Goal: Task Accomplishment & Management: Complete application form

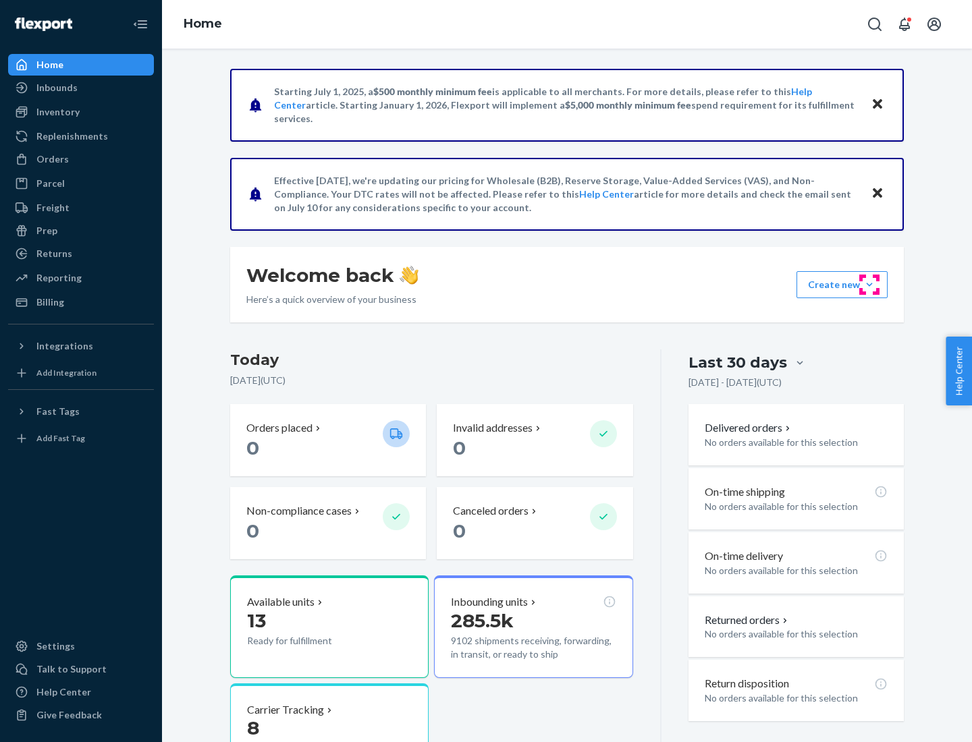
click at [869, 285] on button "Create new Create new inbound Create new order Create new product" at bounding box center [841, 284] width 91 height 27
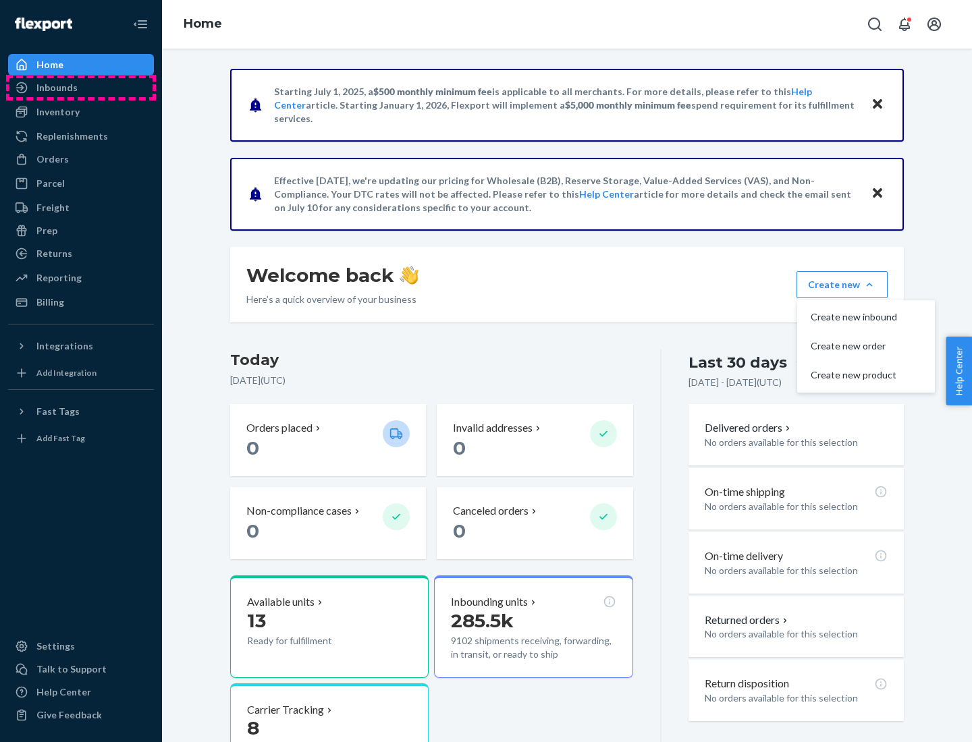
click at [81, 88] on div "Inbounds" at bounding box center [80, 87] width 143 height 19
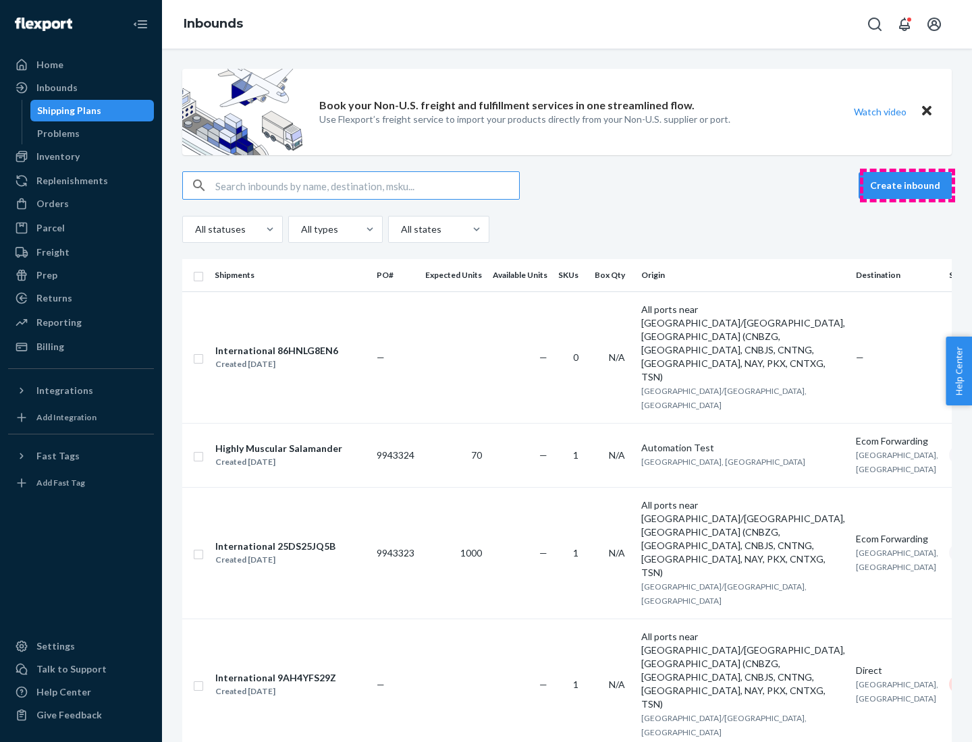
click at [907, 186] on button "Create inbound" at bounding box center [905, 185] width 93 height 27
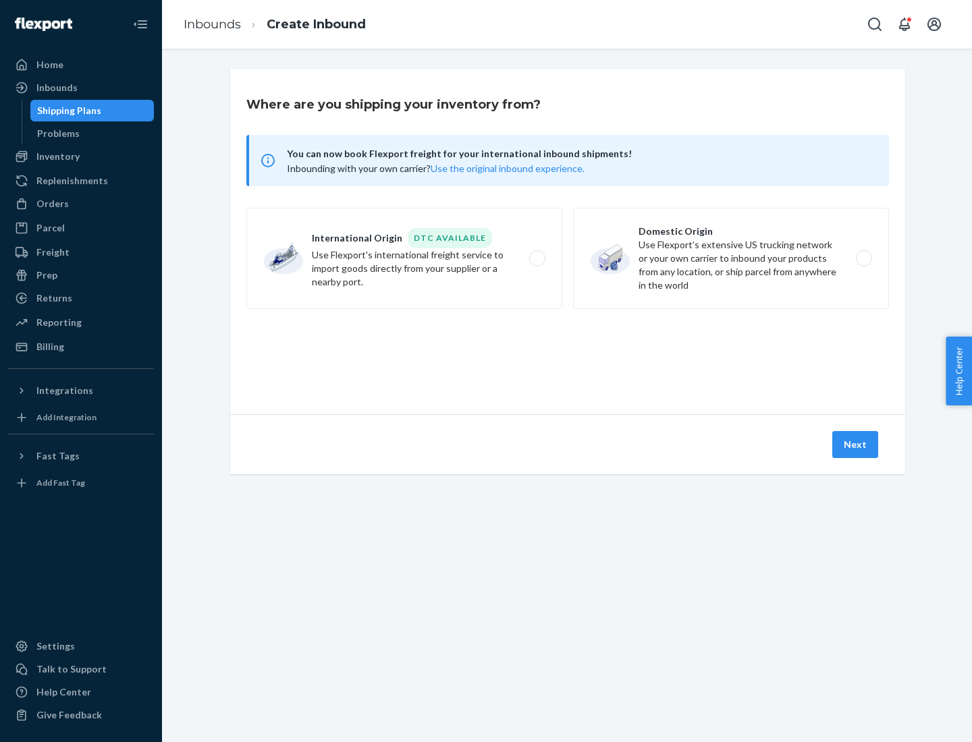
click at [731, 258] on label "Domestic Origin Use Flexport’s extensive US trucking network or your own carrie…" at bounding box center [731, 258] width 316 height 101
click at [863, 258] on input "Domestic Origin Use Flexport’s extensive US trucking network or your own carrie…" at bounding box center [867, 258] width 9 height 9
radio input "true"
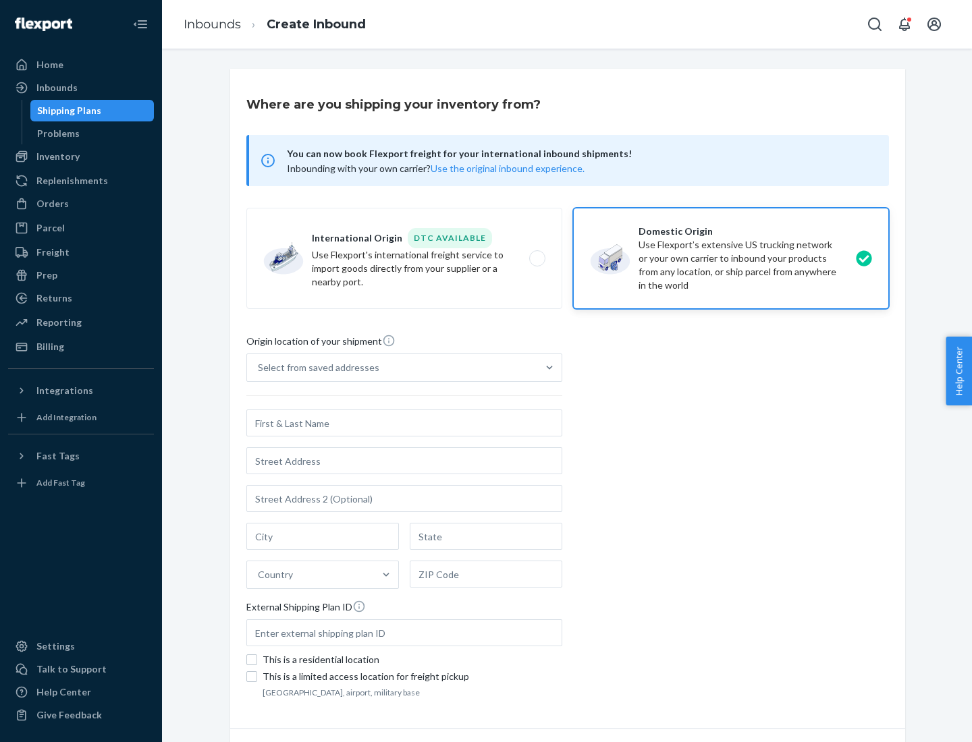
click at [315, 368] on div "Select from saved addresses" at bounding box center [318, 367] width 121 height 13
click at [259, 368] on input "Select from saved addresses" at bounding box center [258, 367] width 1 height 13
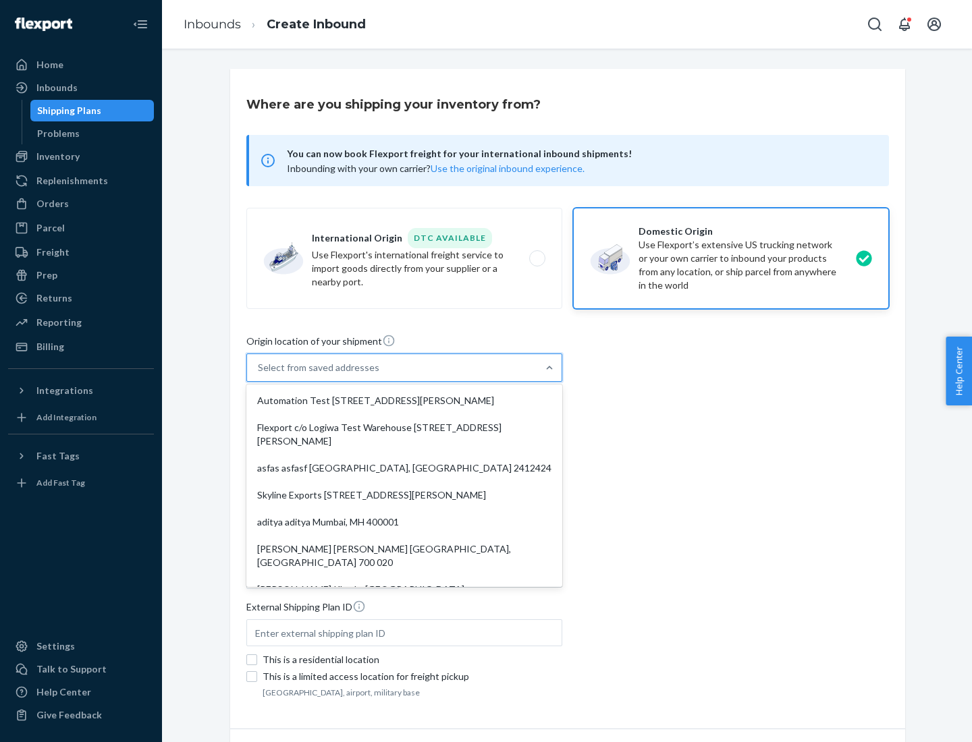
scroll to position [5, 0]
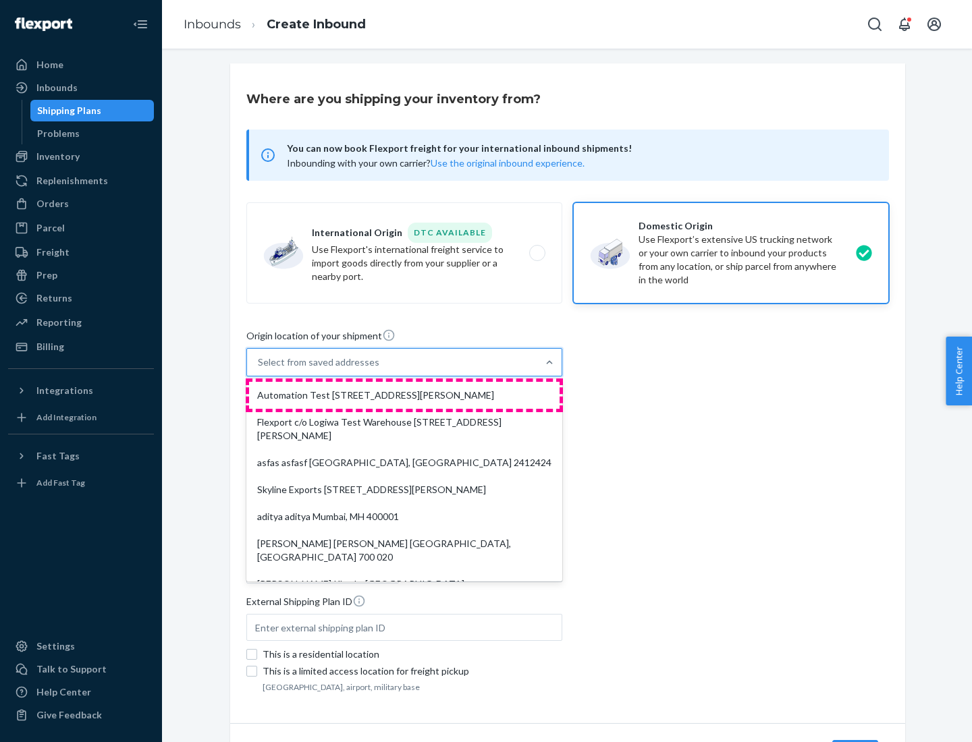
click at [404, 396] on div "Automation Test [STREET_ADDRESS][PERSON_NAME]" at bounding box center [404, 395] width 310 height 27
click at [259, 369] on input "option Automation Test [STREET_ADDRESS][PERSON_NAME]. 9 results available. Use …" at bounding box center [258, 362] width 1 height 13
type input "Automation Test"
type input "9th Floor"
type input "[GEOGRAPHIC_DATA]"
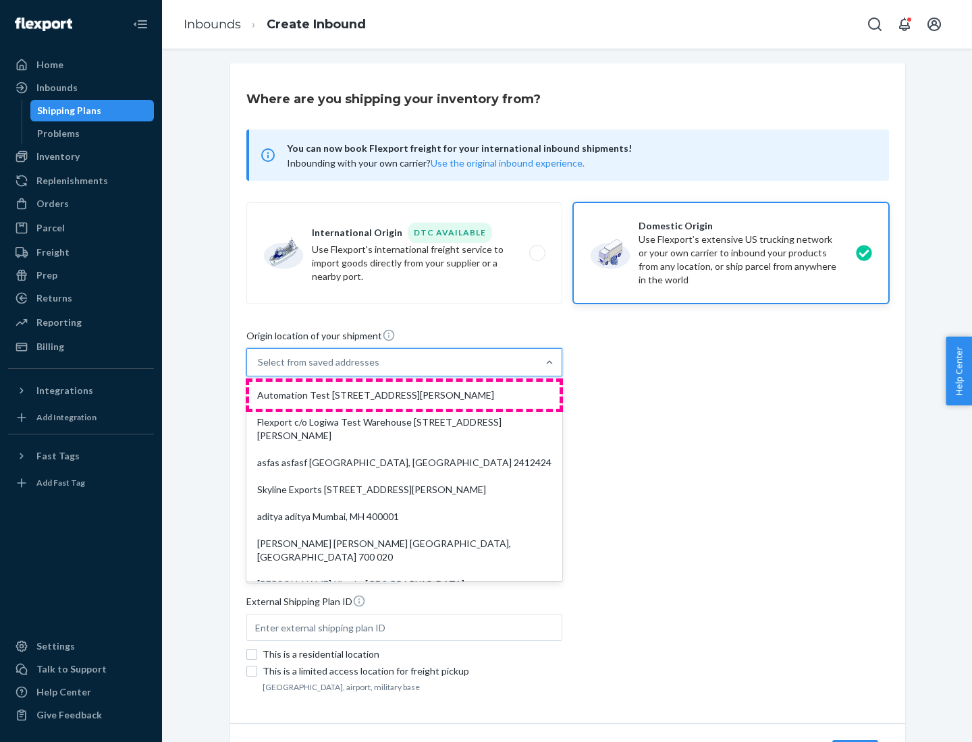
type input "CA"
type input "94104"
type input "[STREET_ADDRESS][PERSON_NAME]"
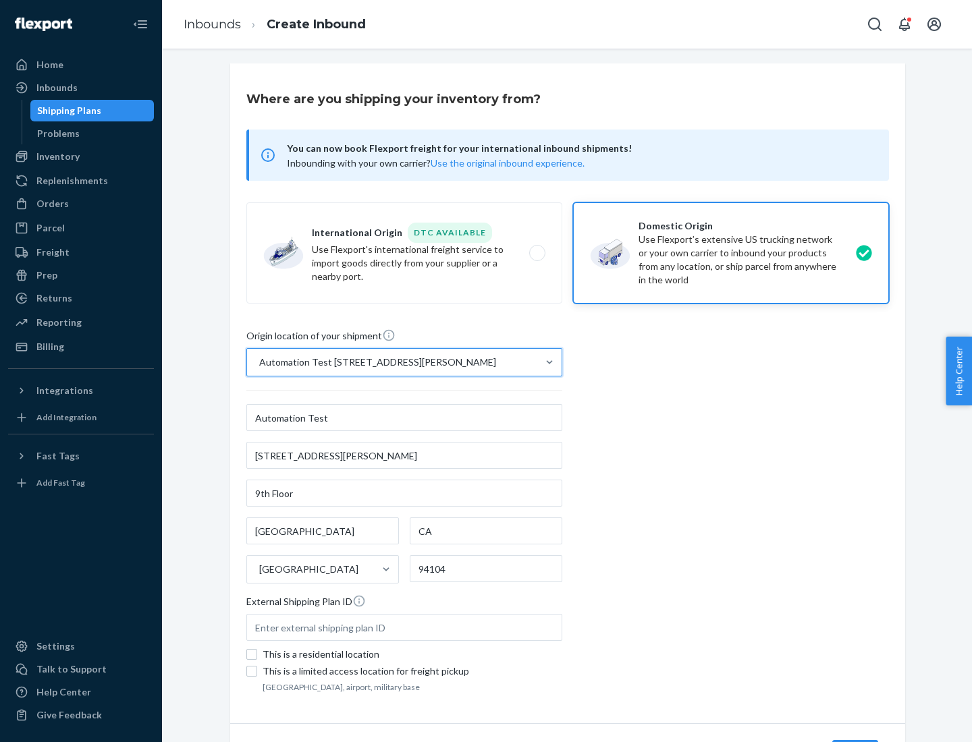
scroll to position [79, 0]
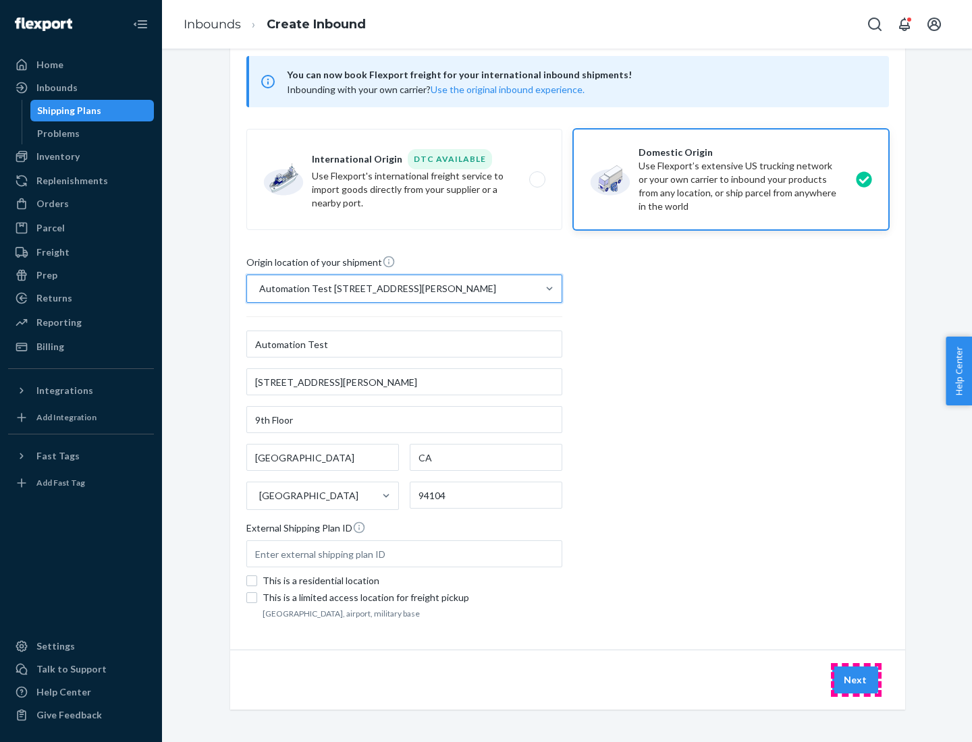
click at [856, 680] on button "Next" at bounding box center [855, 680] width 46 height 27
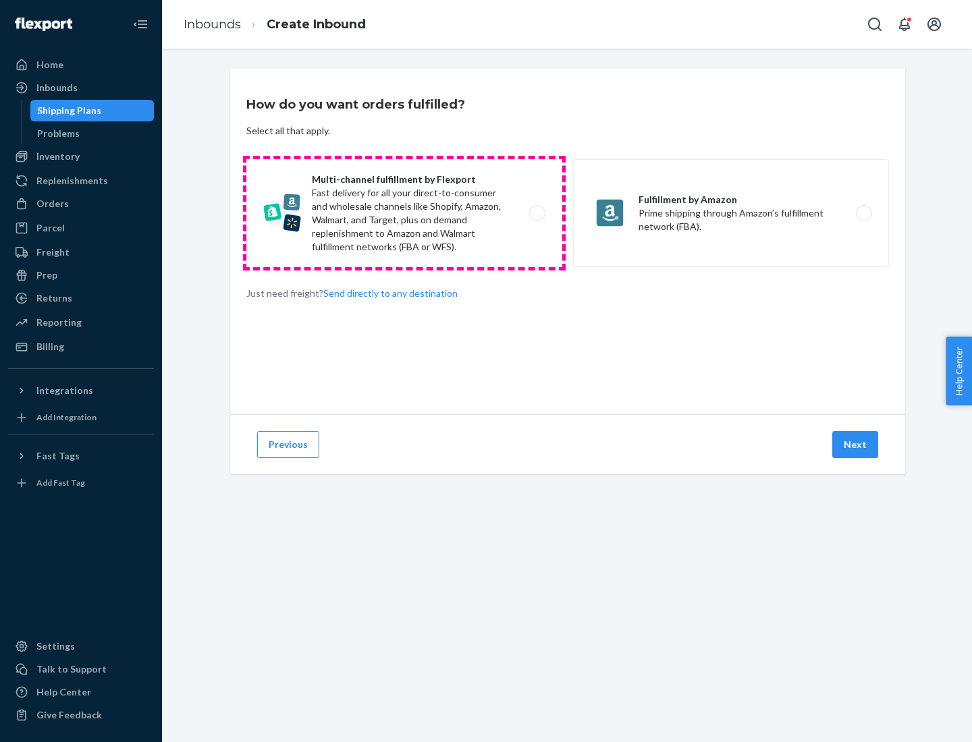
click at [404, 213] on label "Multi-channel fulfillment by Flexport Fast delivery for all your direct-to-cons…" at bounding box center [404, 213] width 316 height 108
click at [537, 213] on input "Multi-channel fulfillment by Flexport Fast delivery for all your direct-to-cons…" at bounding box center [541, 213] width 9 height 9
radio input "true"
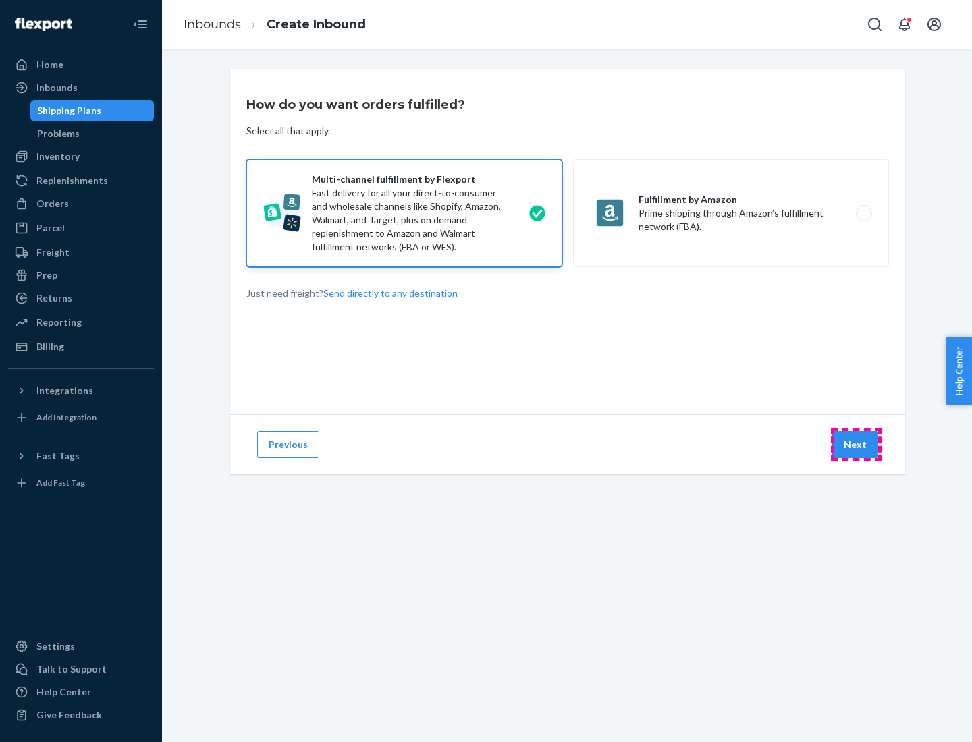
click at [856, 445] on button "Next" at bounding box center [855, 444] width 46 height 27
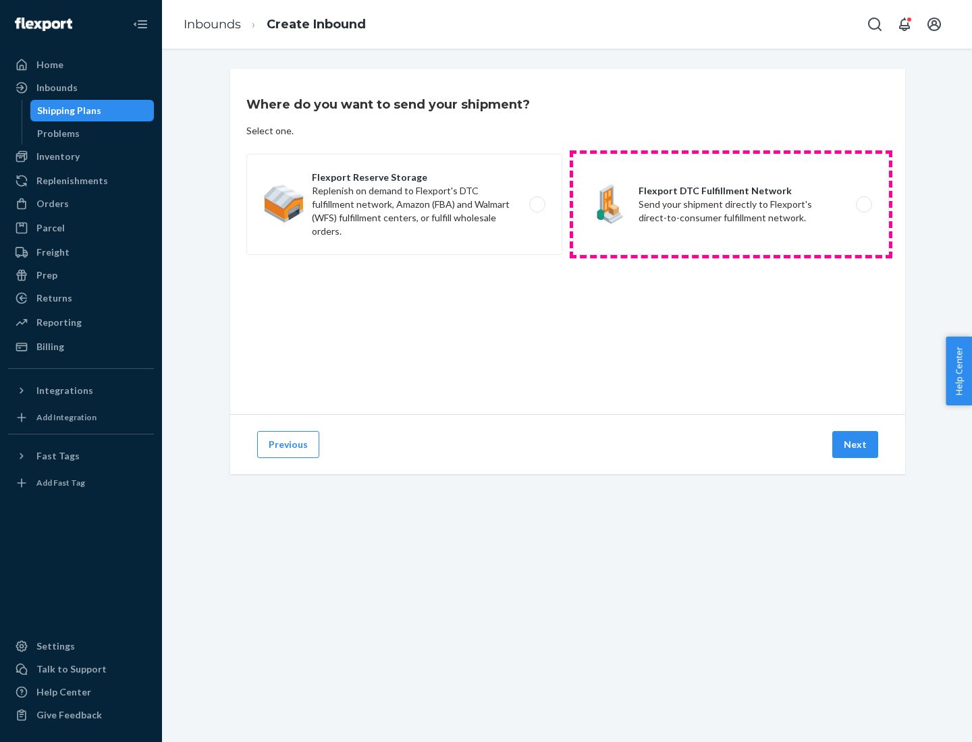
click at [731, 205] on label "Flexport DTC Fulfillment Network Send your shipment directly to Flexport's dire…" at bounding box center [731, 204] width 316 height 101
click at [863, 205] on input "Flexport DTC Fulfillment Network Send your shipment directly to Flexport's dire…" at bounding box center [867, 204] width 9 height 9
radio input "true"
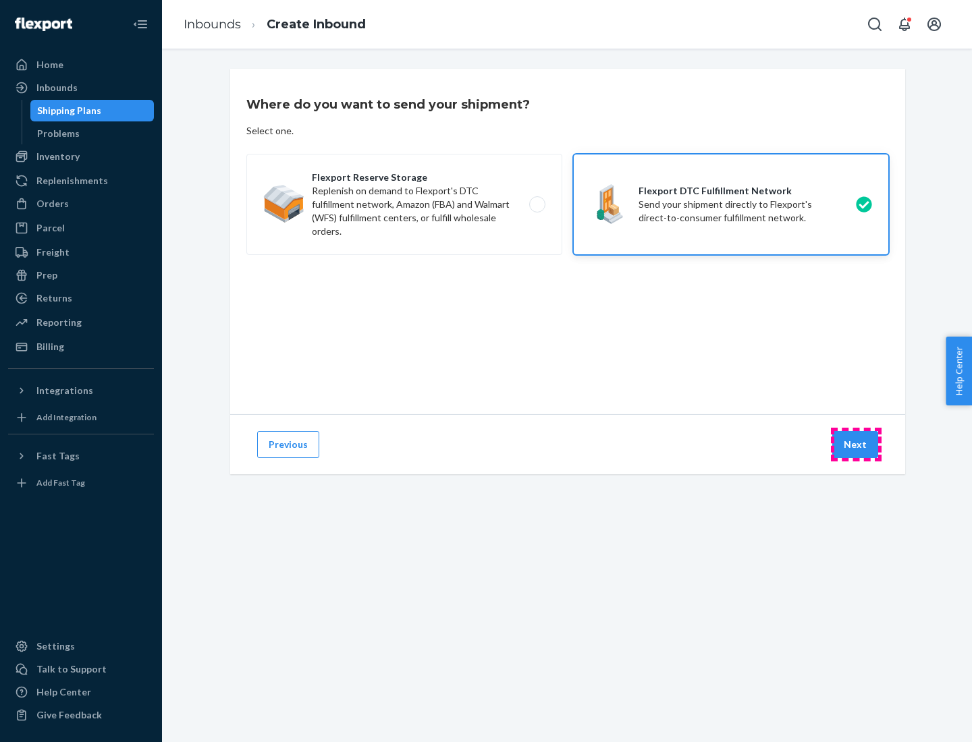
click at [856, 445] on button "Next" at bounding box center [855, 444] width 46 height 27
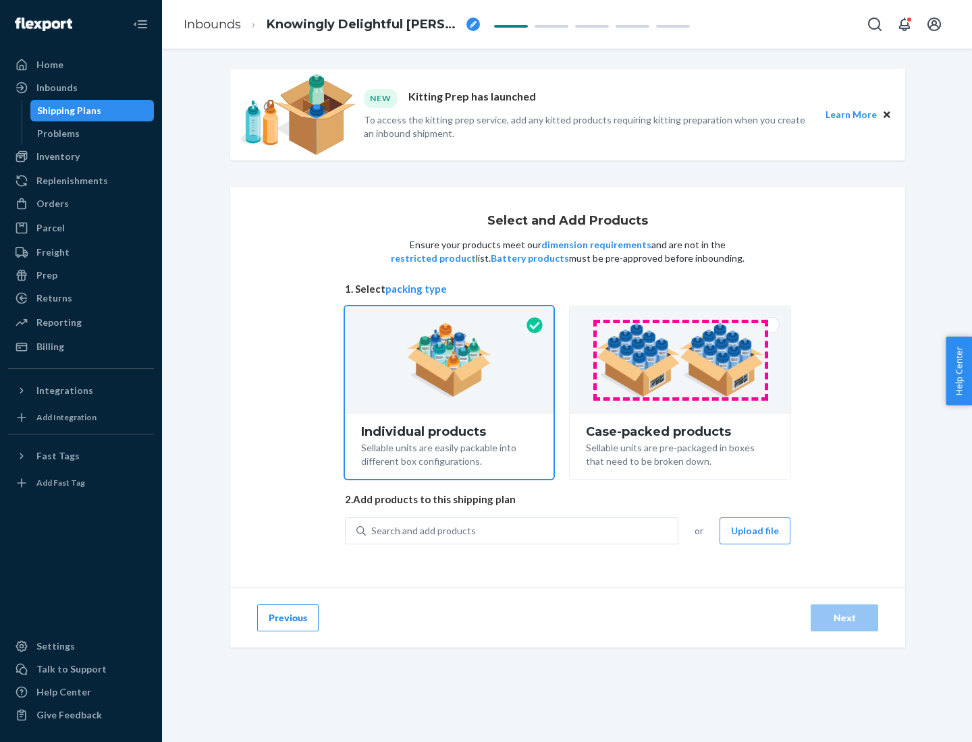
click at [680, 360] on img at bounding box center [680, 360] width 168 height 74
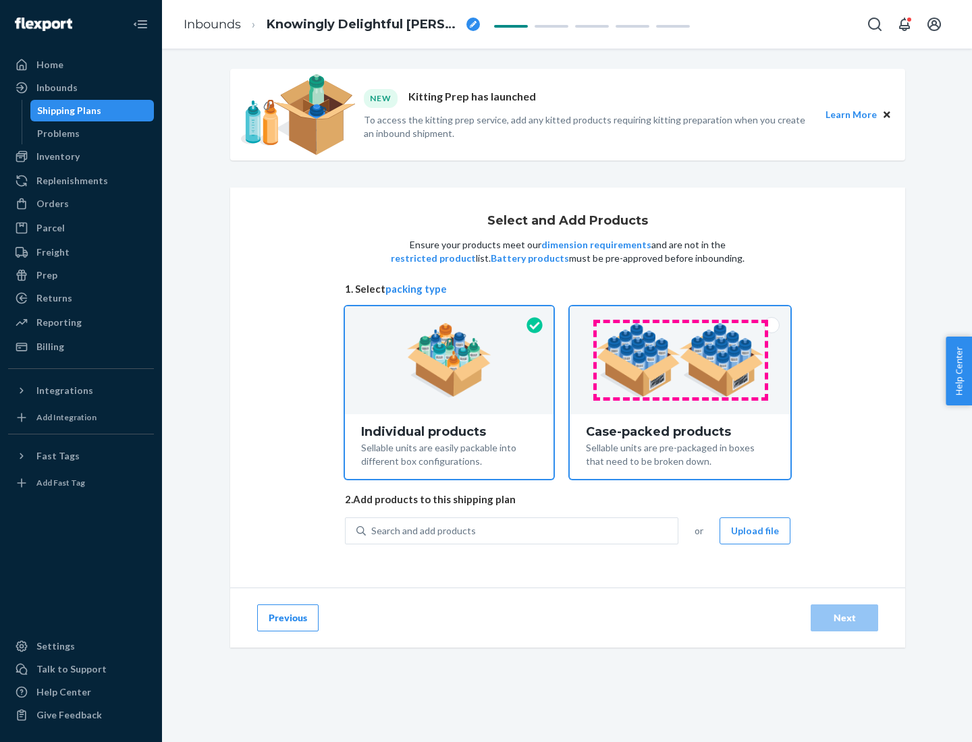
click at [680, 315] on input "Case-packed products Sellable units are pre-packaged in boxes that need to be b…" at bounding box center [680, 310] width 9 height 9
radio input "true"
radio input "false"
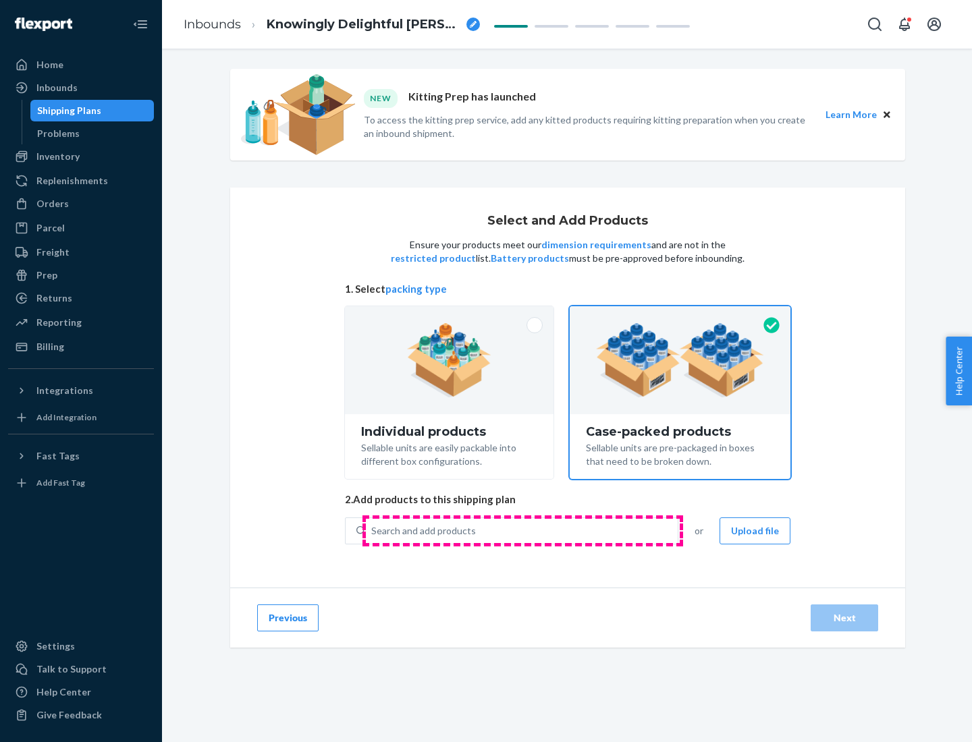
click at [522, 530] on div "Search and add products" at bounding box center [522, 531] width 312 height 24
click at [373, 530] on input "Search and add products" at bounding box center [371, 530] width 1 height 13
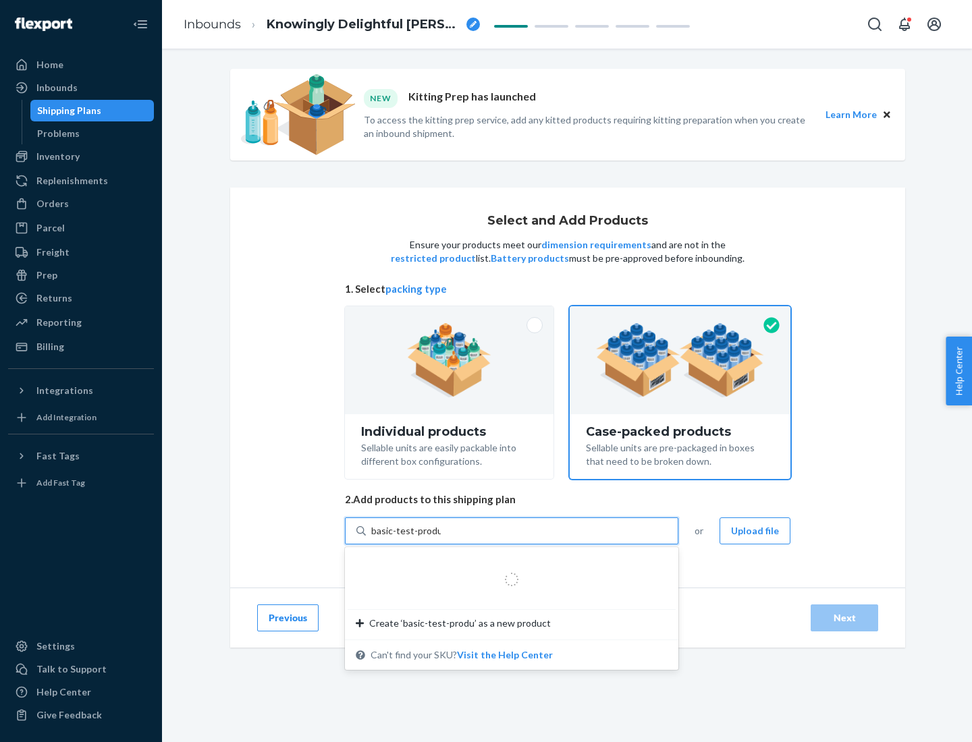
type input "basic-test-product-1"
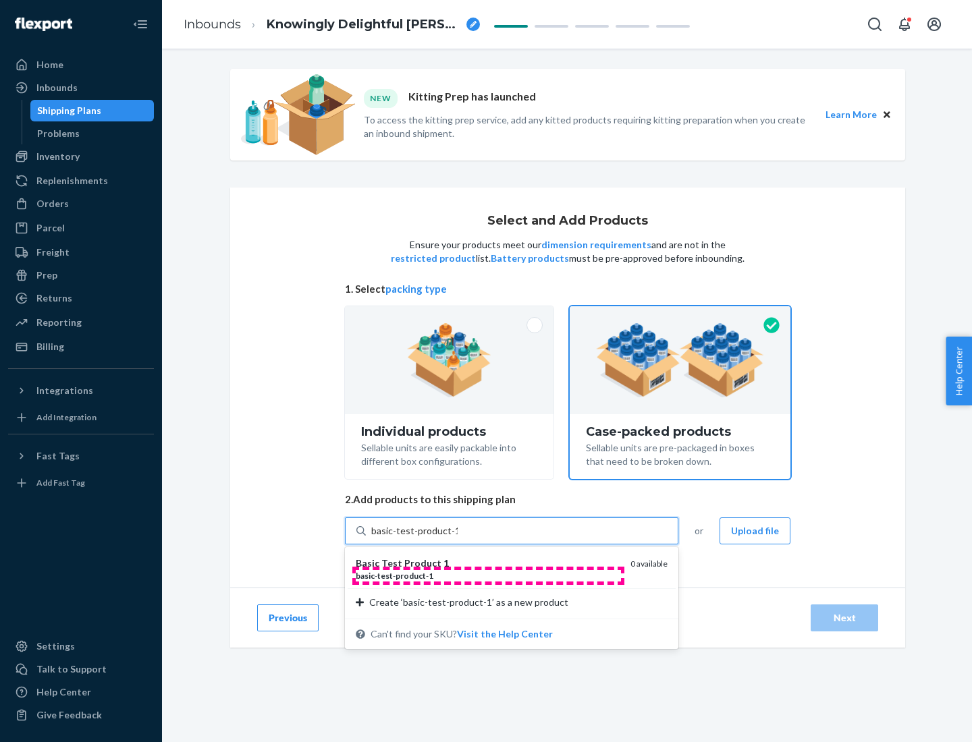
click at [488, 576] on div "basic - test - product - 1" at bounding box center [488, 575] width 264 height 11
click at [458, 538] on input "basic-test-product-1" at bounding box center [414, 530] width 86 height 13
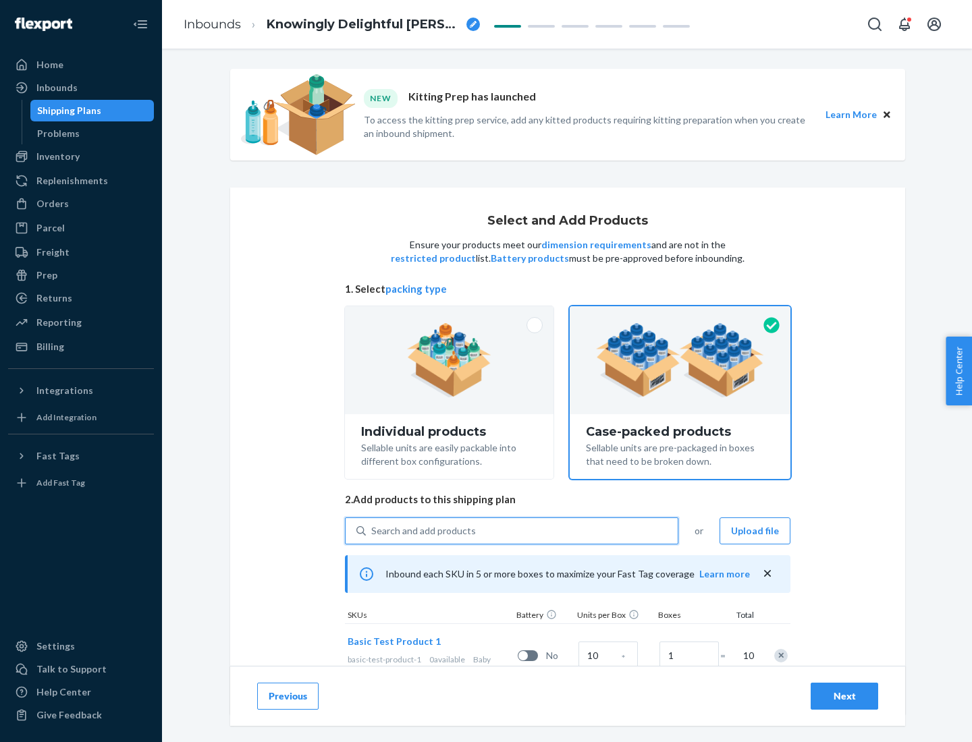
scroll to position [49, 0]
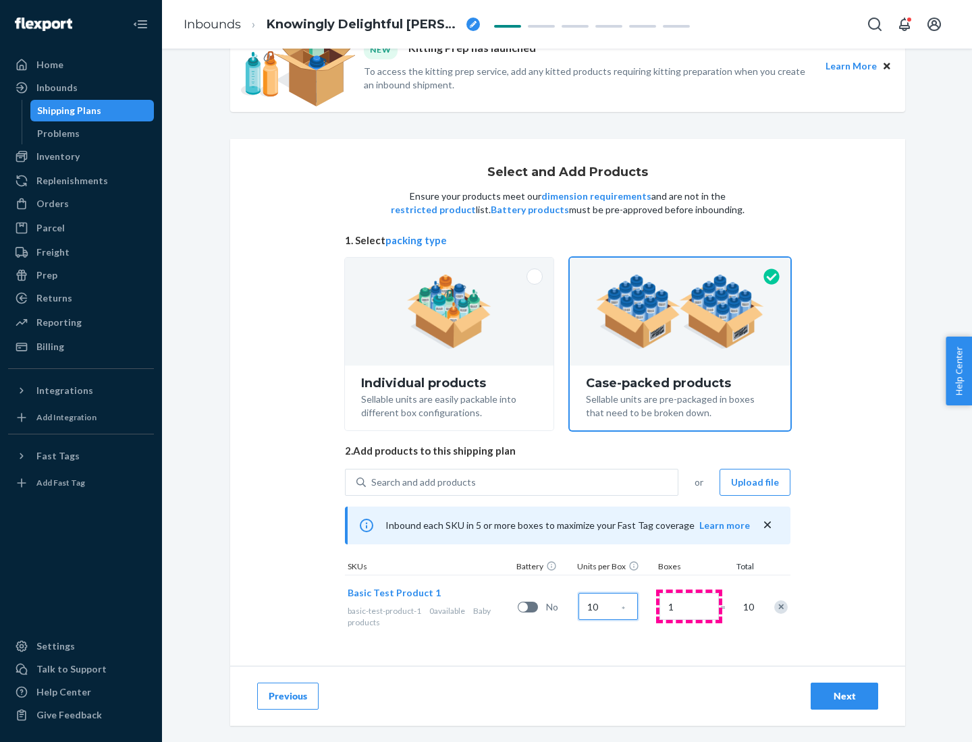
type input "10"
type input "7"
click at [844, 697] on div "Next" at bounding box center [844, 696] width 45 height 13
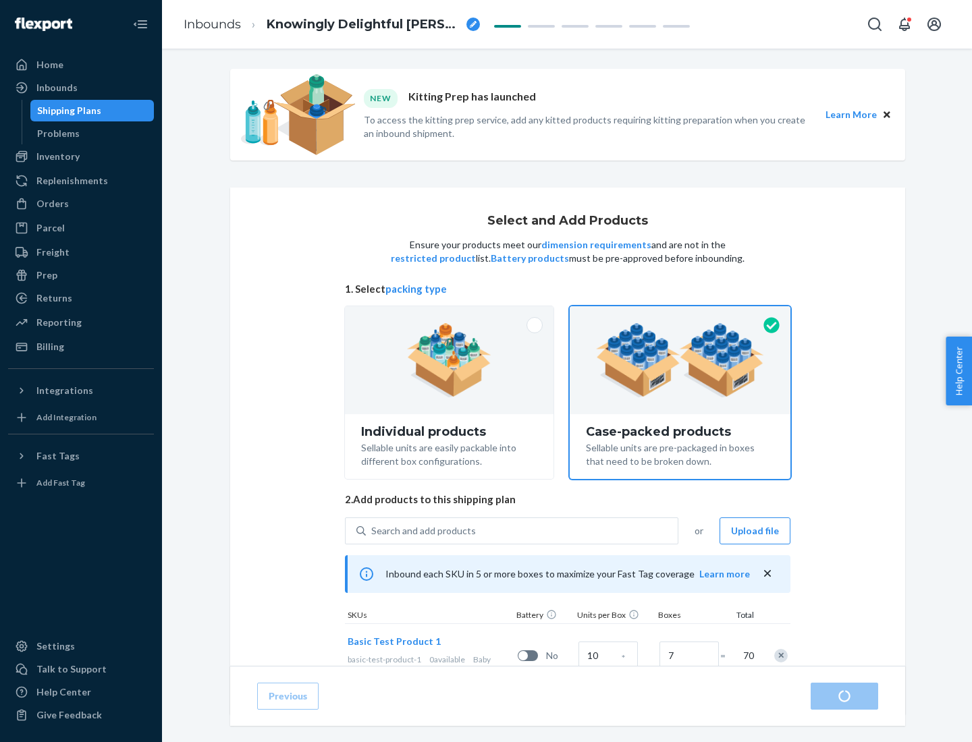
radio input "true"
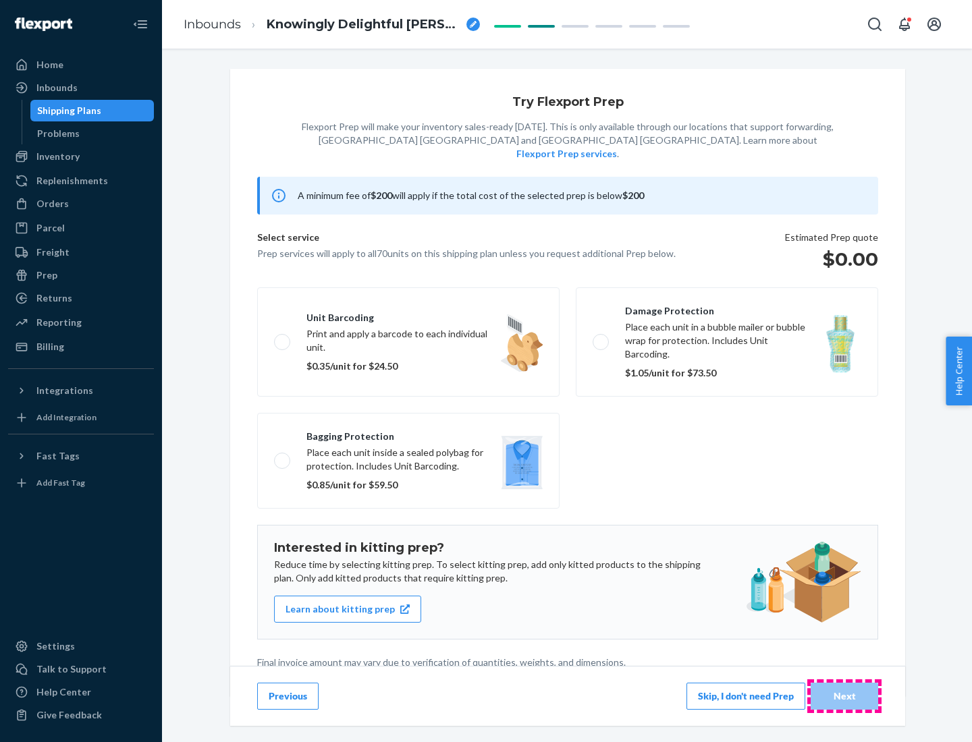
scroll to position [3, 0]
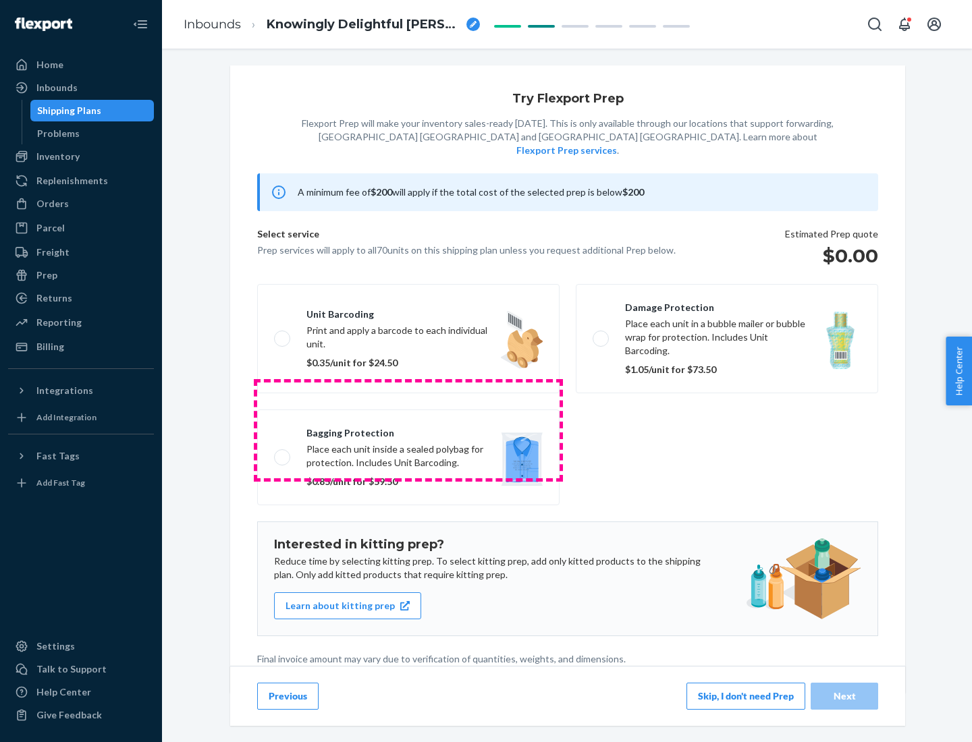
click at [408, 430] on label "Bagging protection Place each unit inside a sealed polybag for protection. Incl…" at bounding box center [408, 458] width 302 height 96
click at [283, 453] on input "Bagging protection Place each unit inside a sealed polybag for protection. Incl…" at bounding box center [278, 457] width 9 height 9
checkbox input "true"
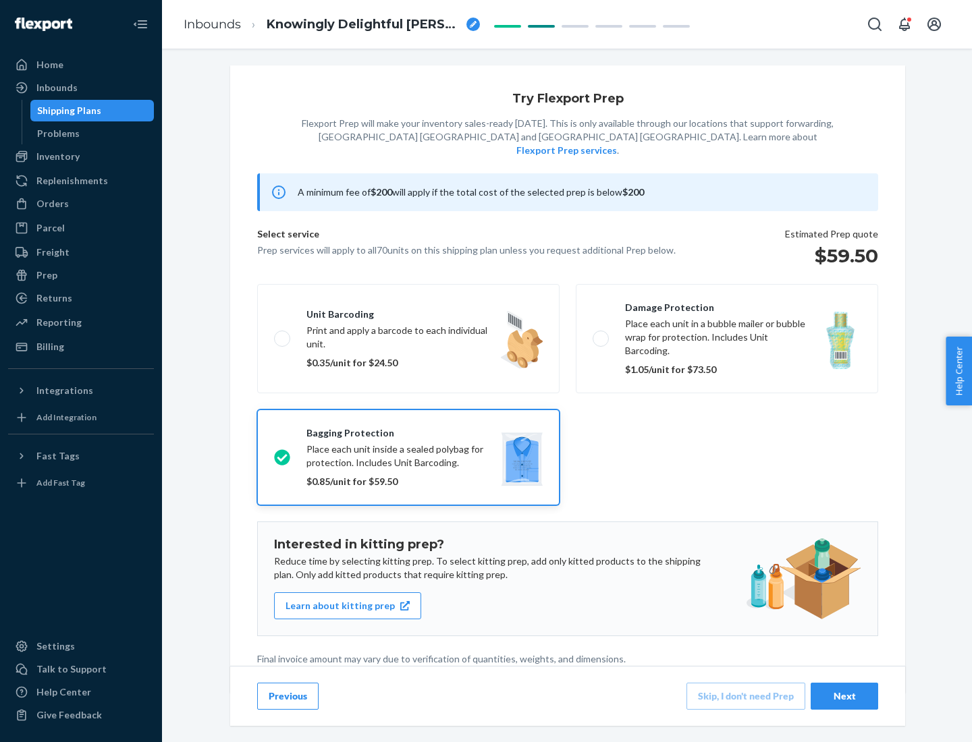
click at [844, 696] on div "Next" at bounding box center [844, 696] width 45 height 13
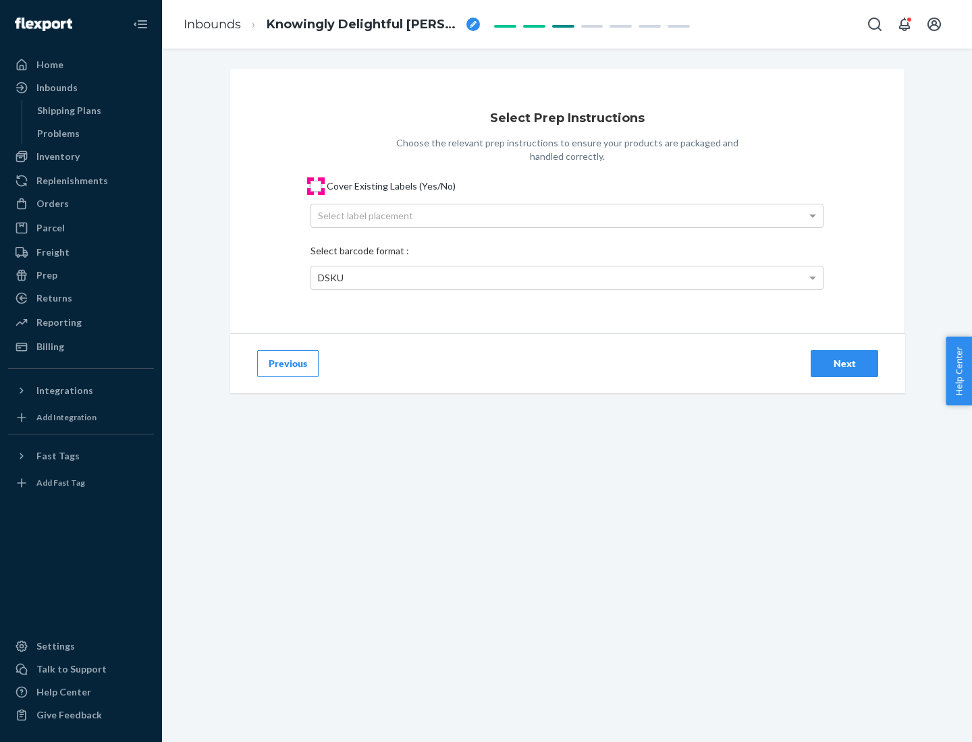
click at [316, 186] on input "Cover Existing Labels (Yes/No)" at bounding box center [315, 186] width 11 height 11
checkbox input "true"
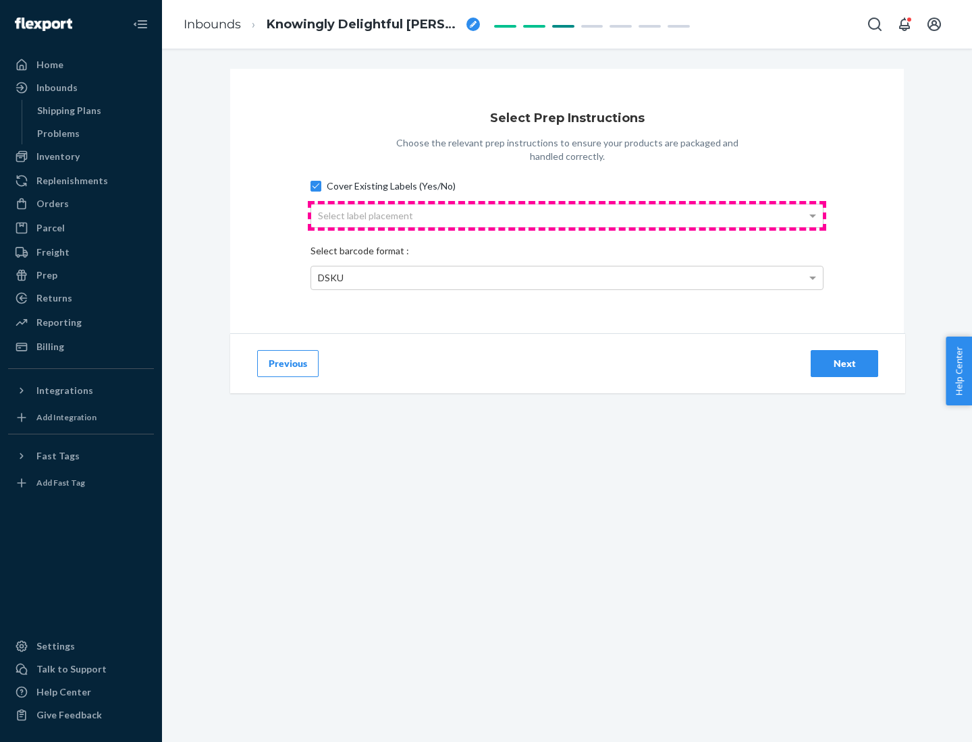
click at [567, 215] on div "Select label placement" at bounding box center [567, 216] width 512 height 23
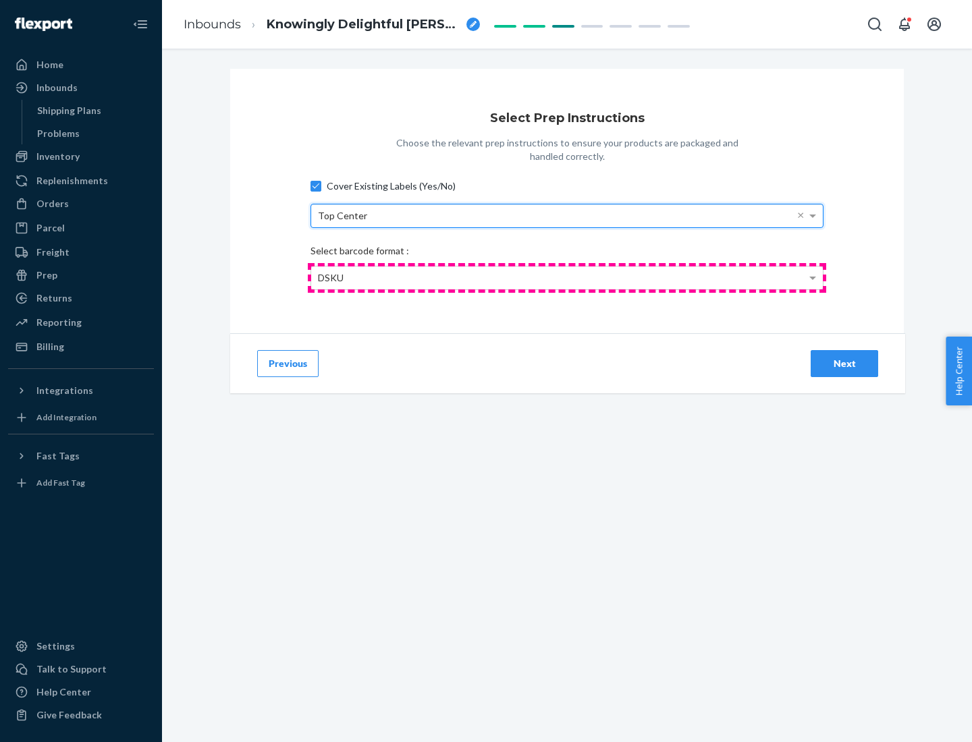
click at [567, 277] on div "DSKU" at bounding box center [567, 278] width 512 height 23
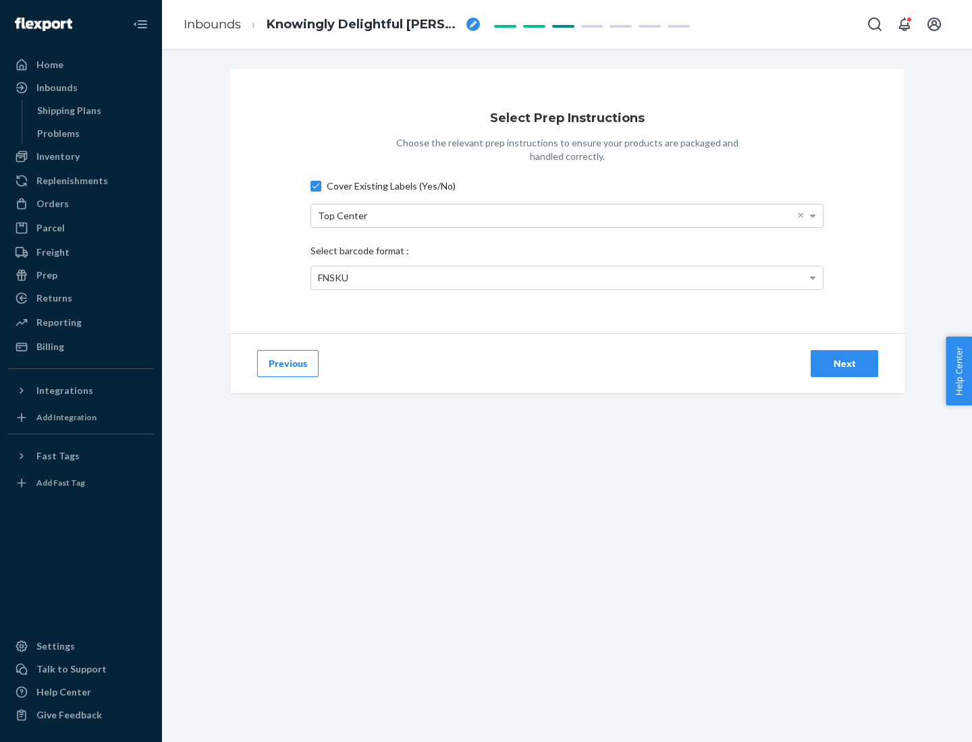
click at [844, 363] on div "Next" at bounding box center [844, 363] width 45 height 13
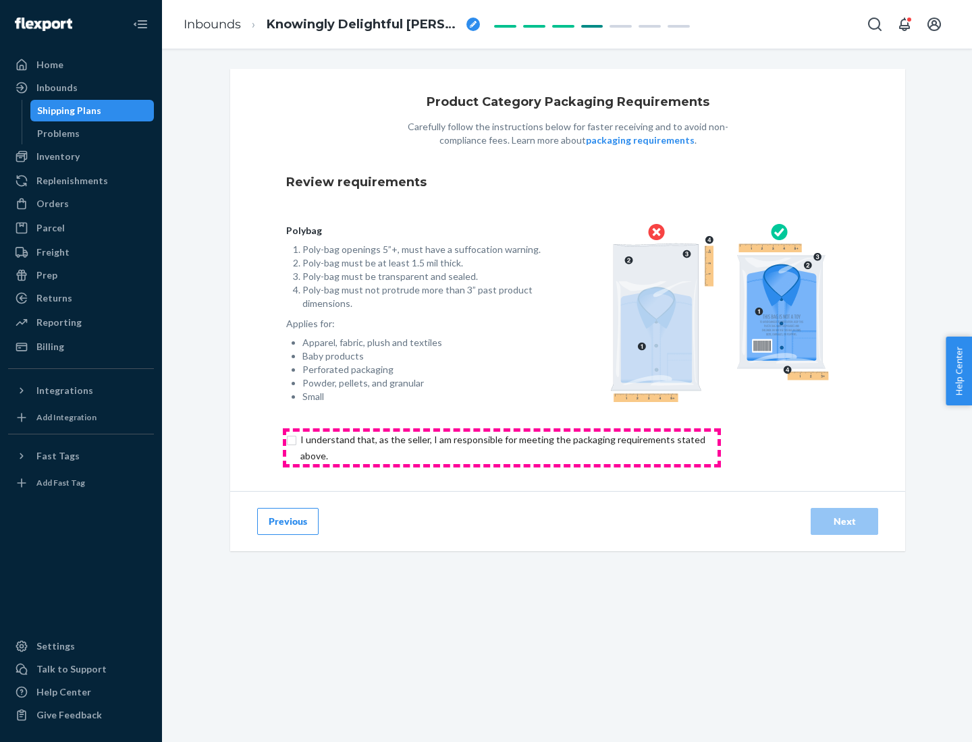
click at [501, 447] on input "checkbox" at bounding box center [510, 448] width 449 height 32
checkbox input "true"
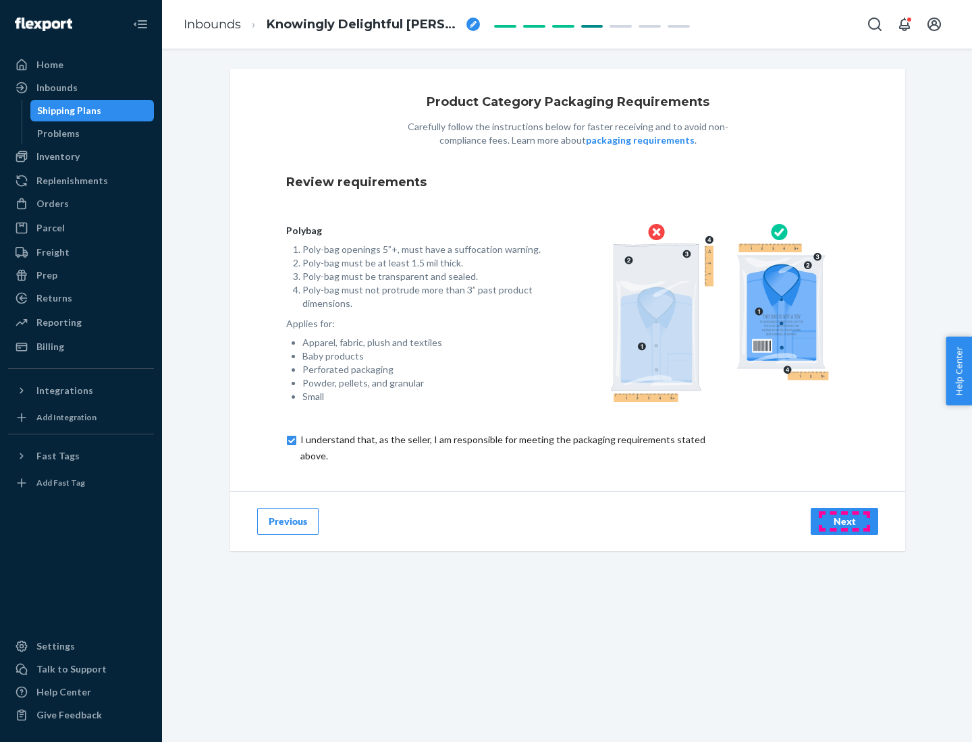
click at [844, 521] on div "Next" at bounding box center [844, 521] width 45 height 13
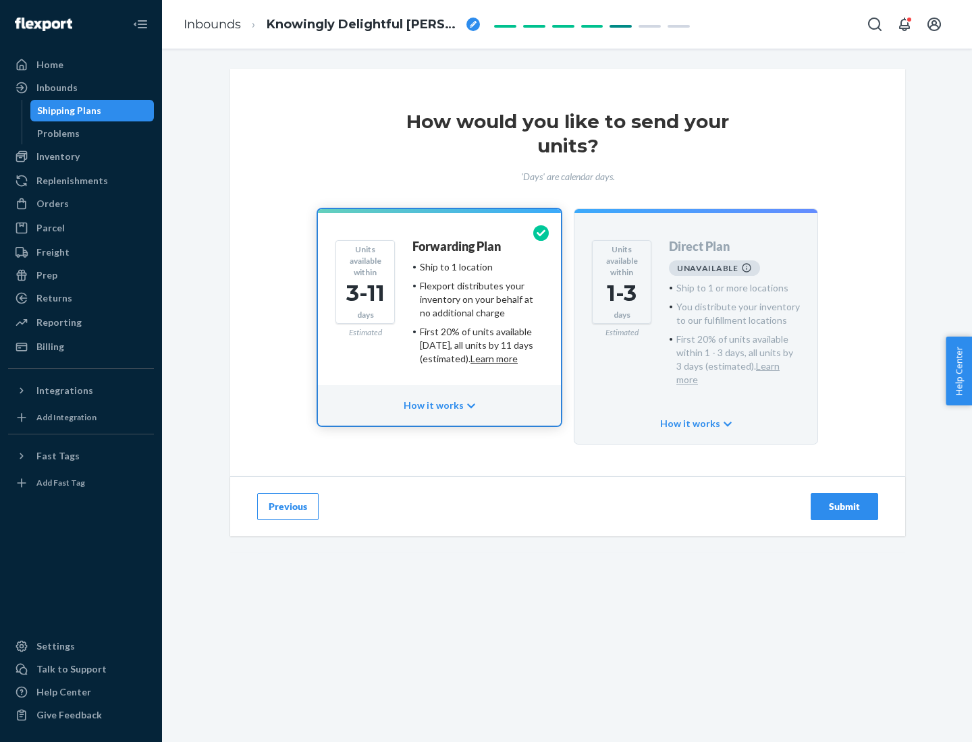
click at [458, 246] on h4 "Forwarding Plan" at bounding box center [456, 246] width 88 height 13
click at [844, 500] on div "Submit" at bounding box center [844, 506] width 45 height 13
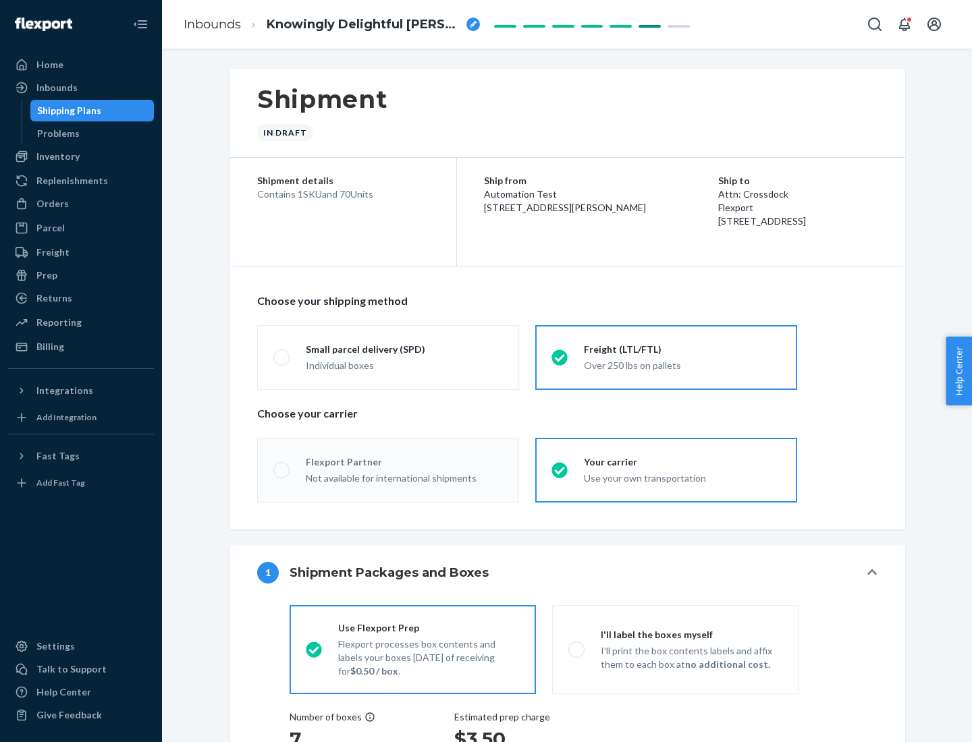
radio input "true"
radio input "false"
radio input "true"
radio input "false"
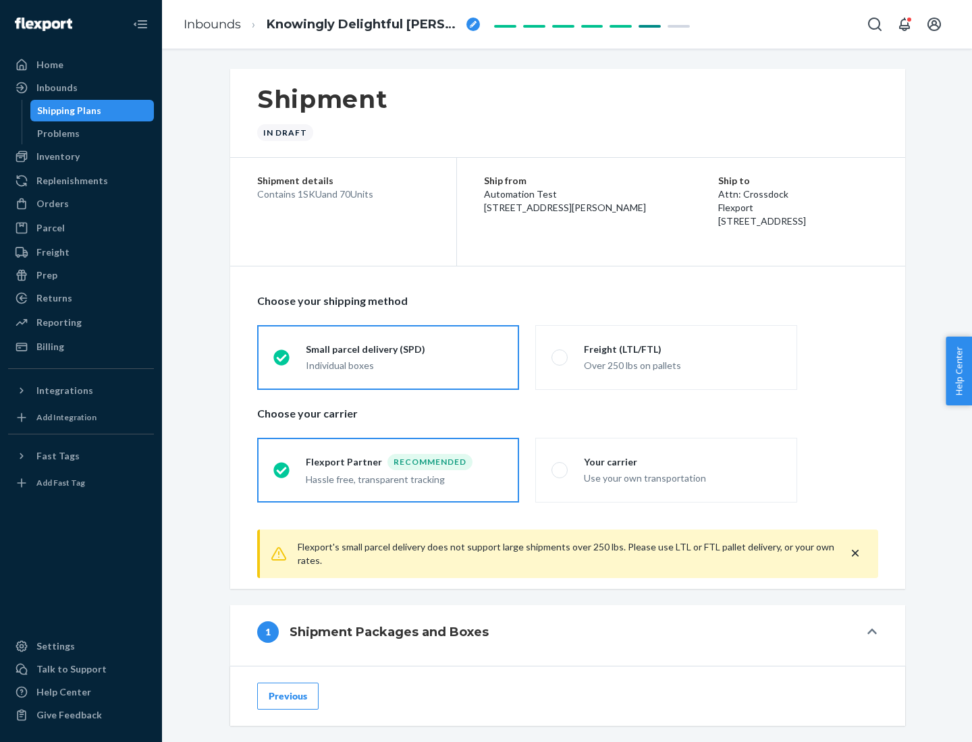
click at [404, 365] on div "Individual boxes" at bounding box center [404, 365] width 197 height 13
click at [282, 362] on input "Small parcel delivery (SPD) Individual boxes" at bounding box center [277, 357] width 9 height 9
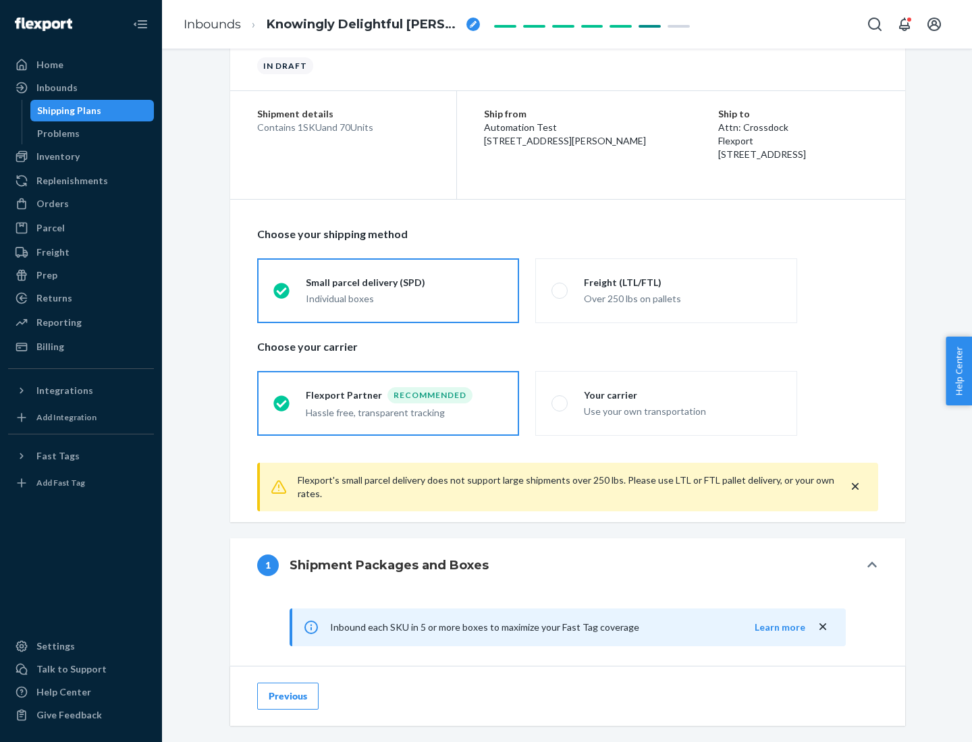
click at [404, 395] on div "Recommended" at bounding box center [429, 395] width 85 height 16
click at [282, 399] on input "Flexport Partner Recommended Hassle free, transparent tracking" at bounding box center [277, 403] width 9 height 9
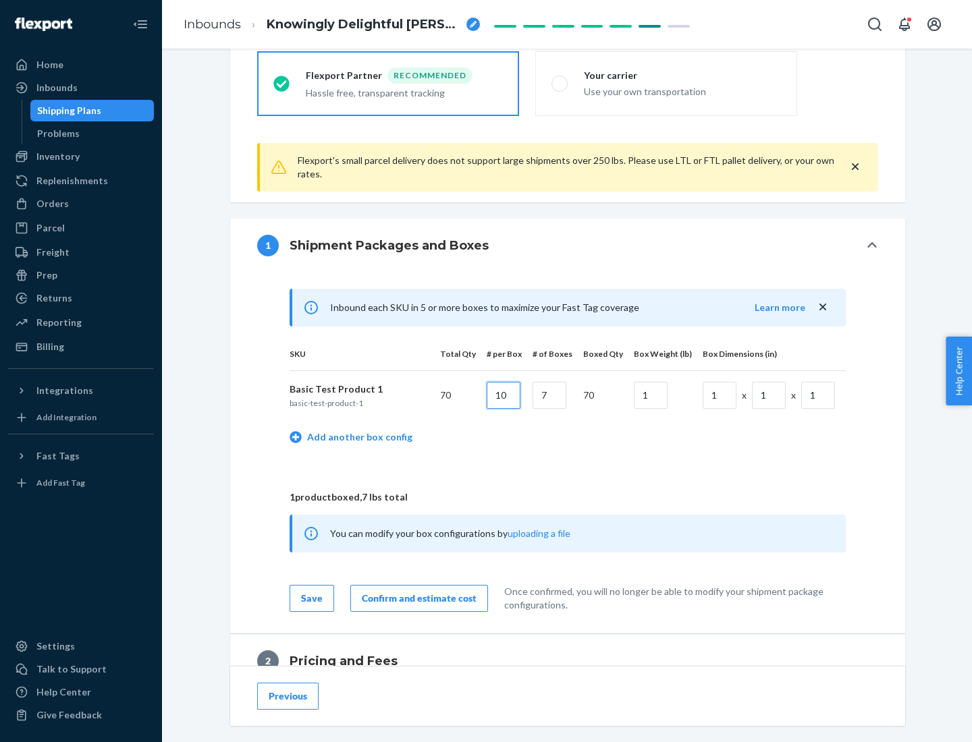
type input "10"
type input "7"
type input "1"
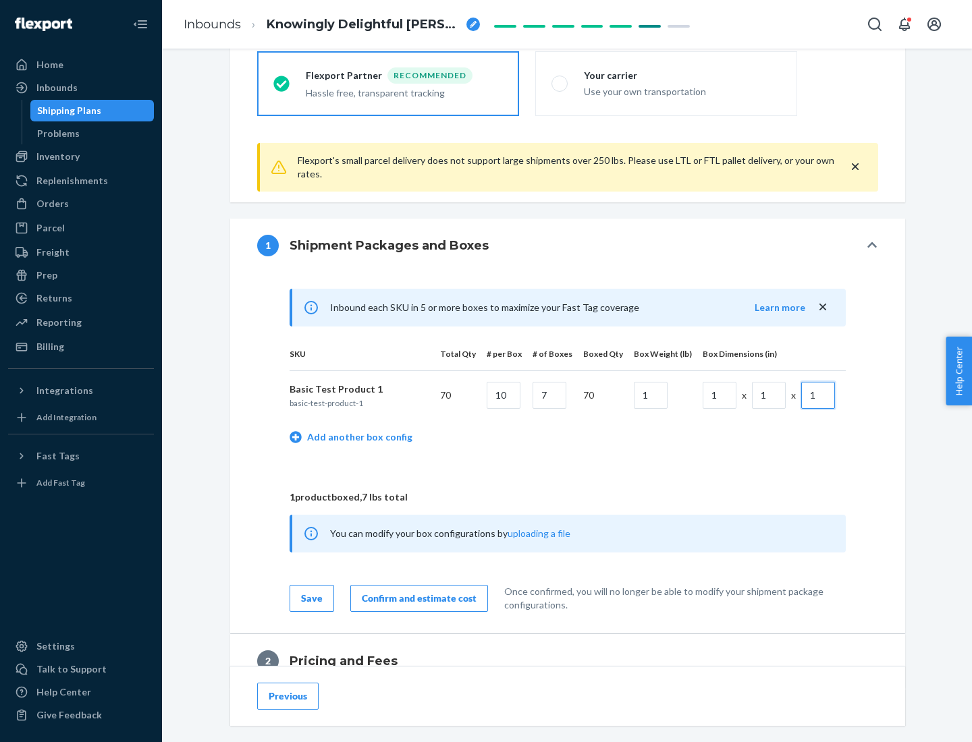
scroll to position [590, 0]
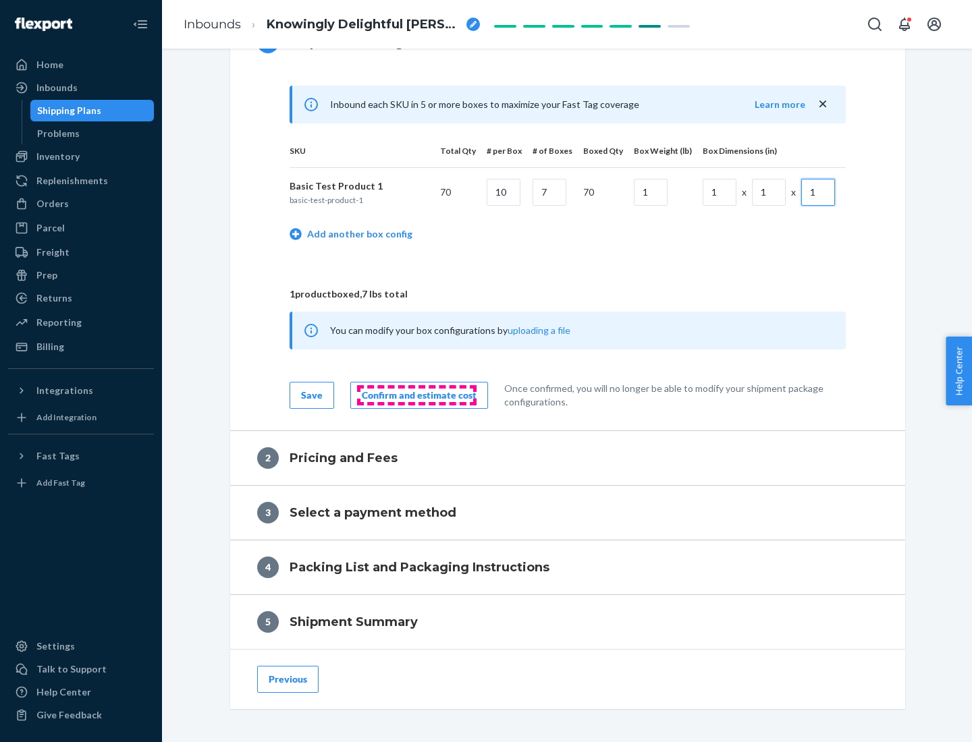
type input "1"
click at [416, 395] on div "Confirm and estimate cost" at bounding box center [419, 395] width 115 height 13
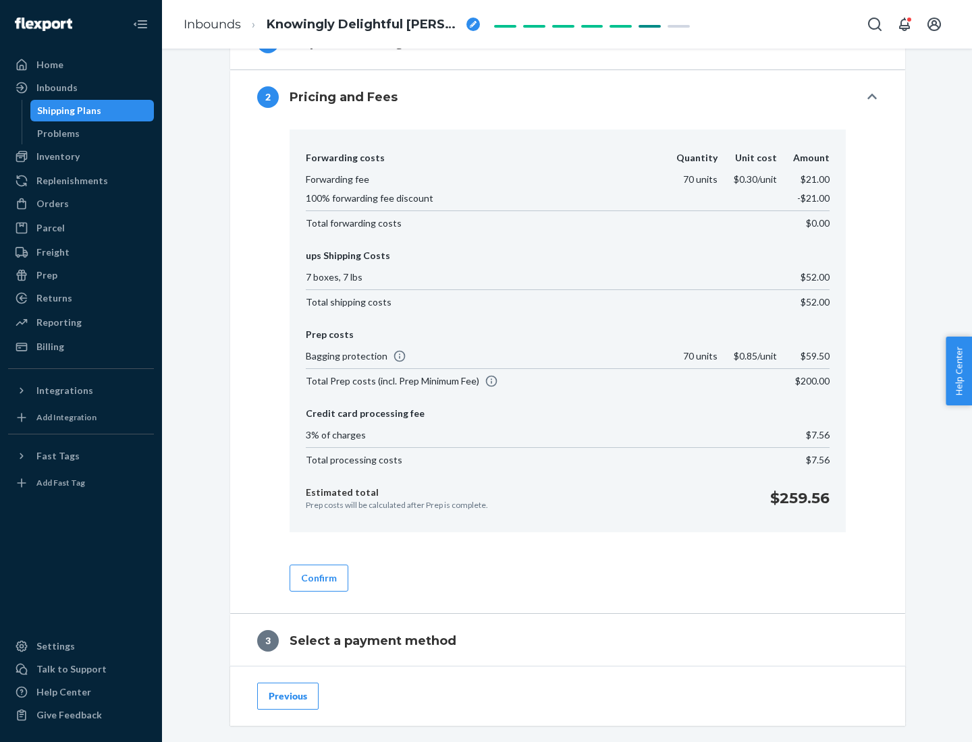
scroll to position [773, 0]
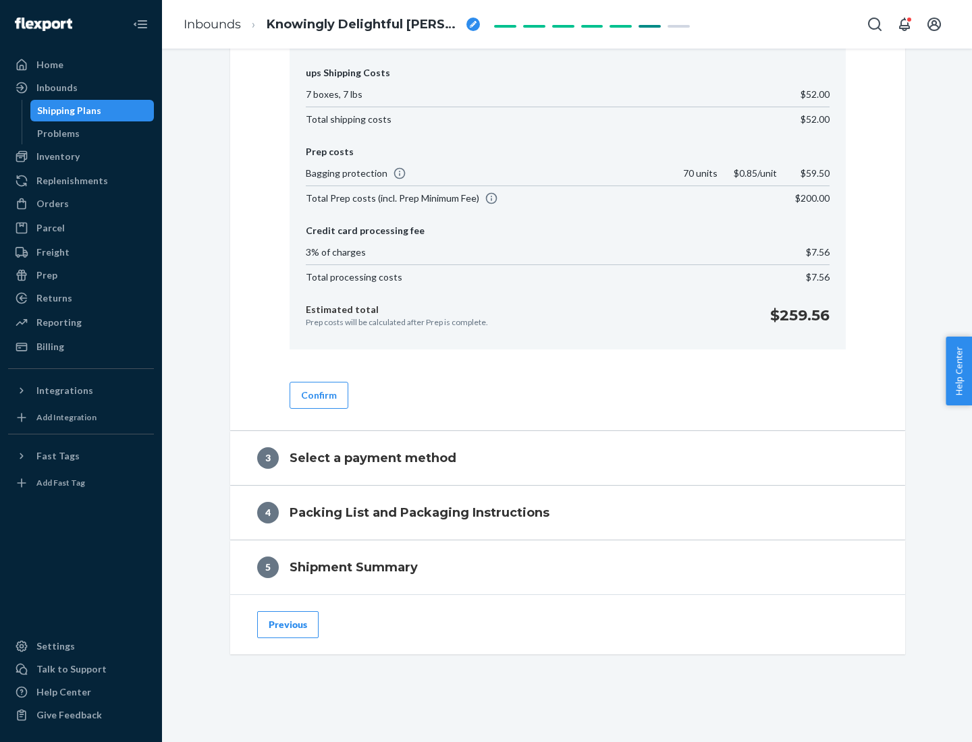
click at [318, 395] on button "Confirm" at bounding box center [319, 395] width 59 height 27
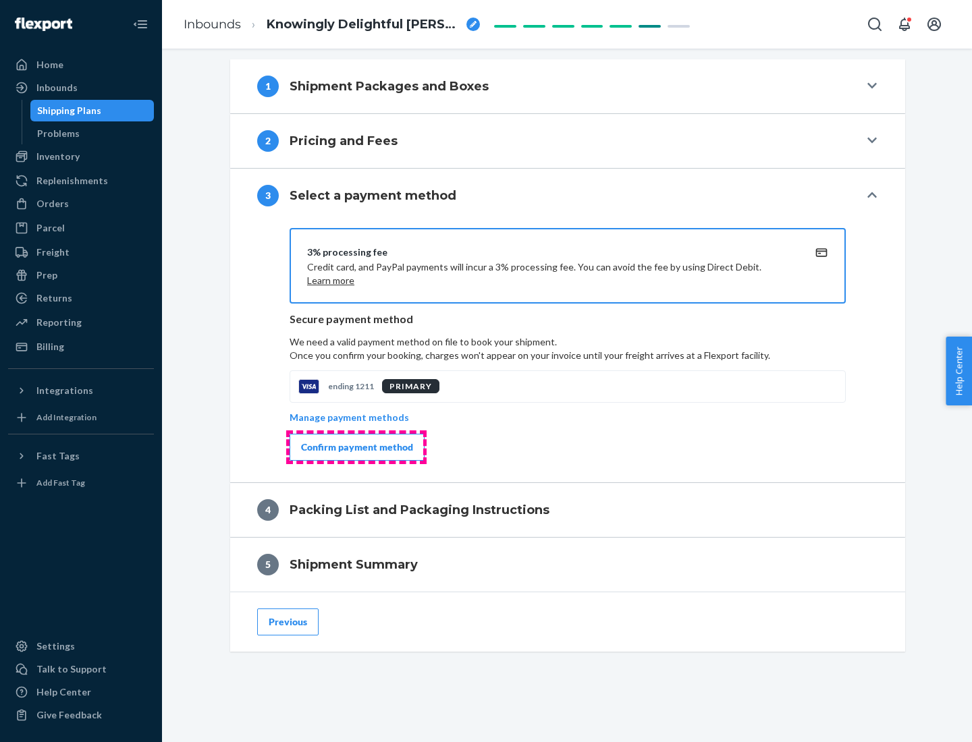
click at [356, 447] on div "Confirm payment method" at bounding box center [357, 447] width 112 height 13
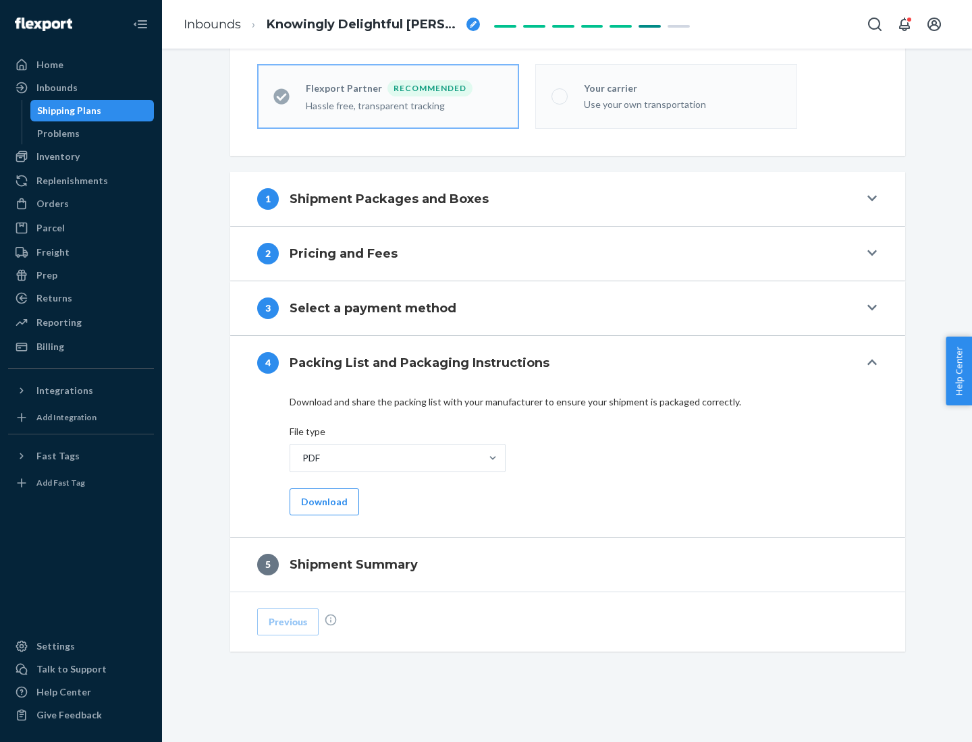
click at [323, 501] on button "Download" at bounding box center [325, 502] width 70 height 27
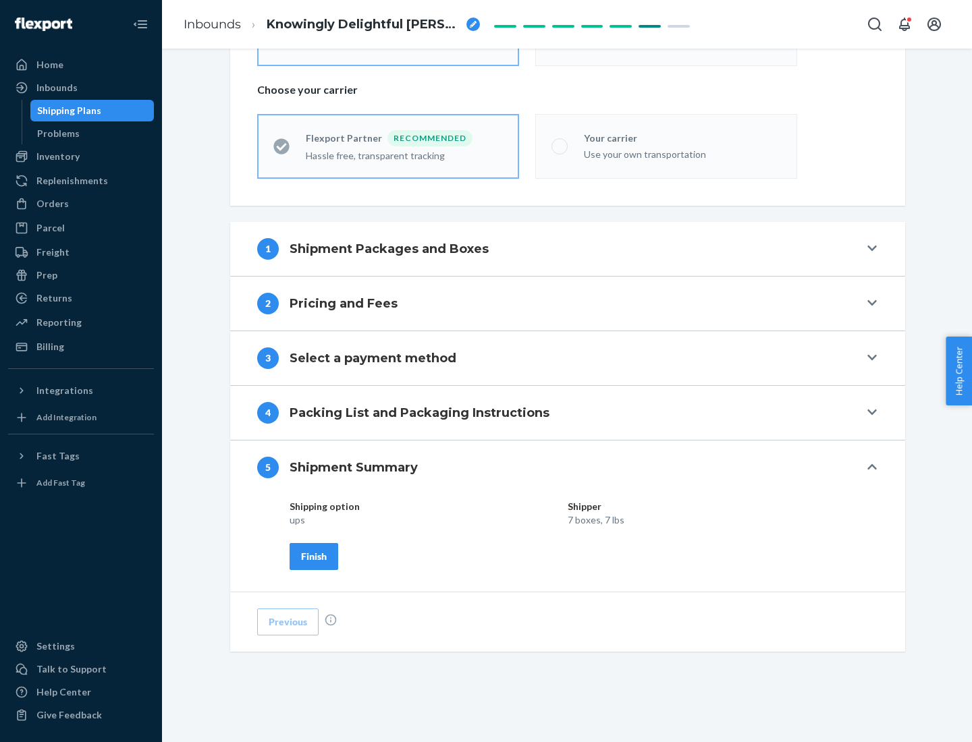
scroll to position [324, 0]
